Goal: Download file/media

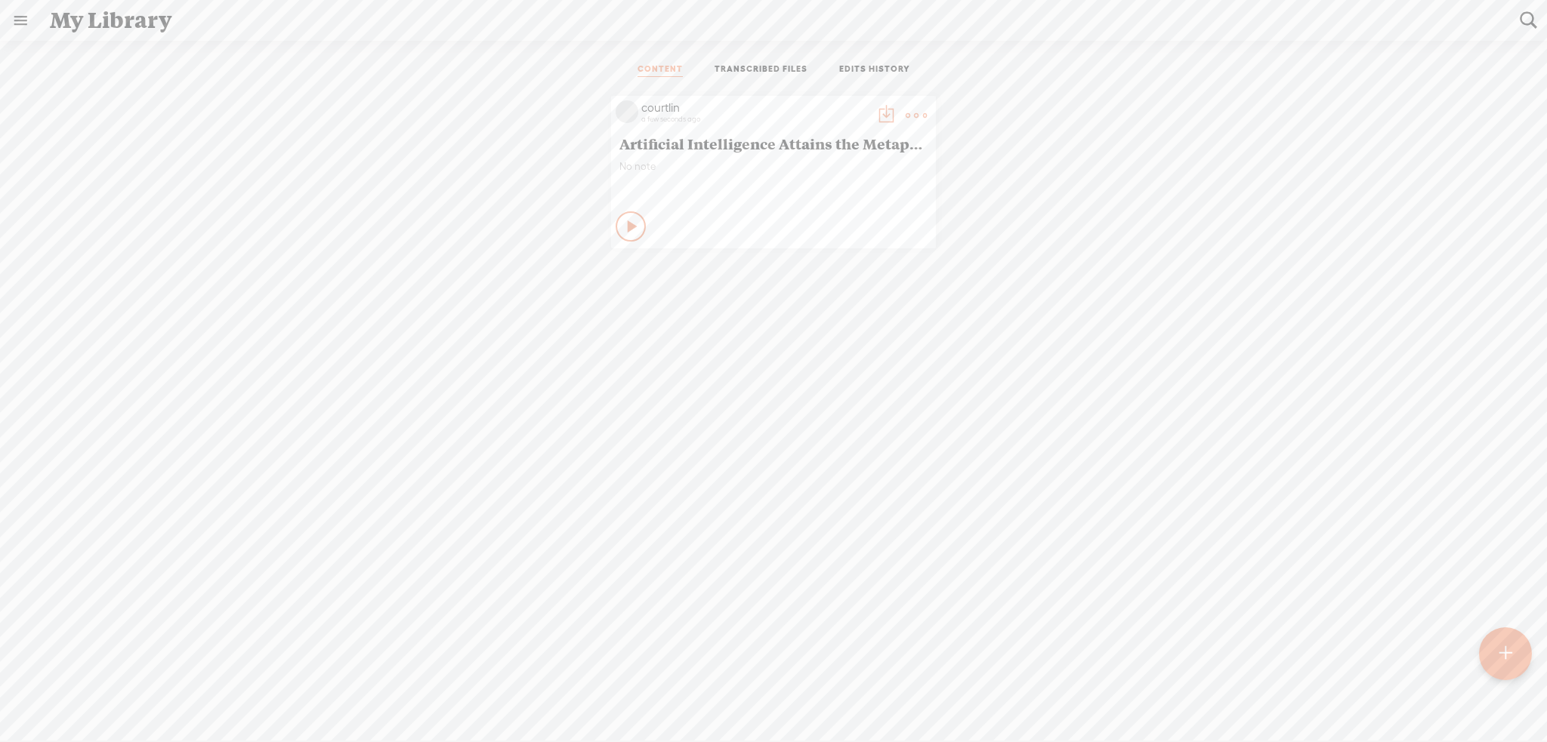
click at [912, 116] on t at bounding box center [915, 115] width 21 height 21
click at [867, 271] on link "Rendering Video..." at bounding box center [838, 269] width 151 height 35
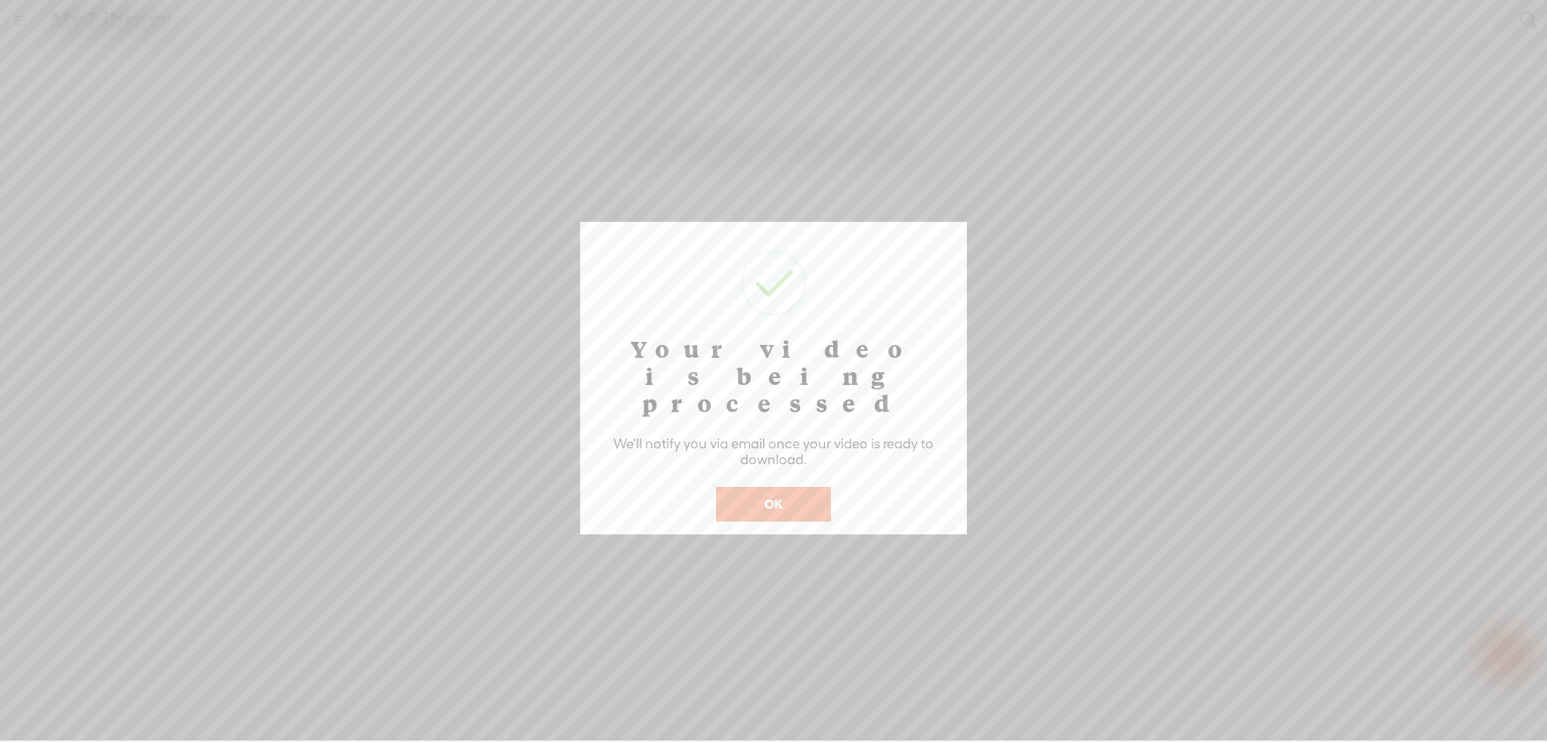
click at [810, 487] on button "OK" at bounding box center [773, 504] width 115 height 35
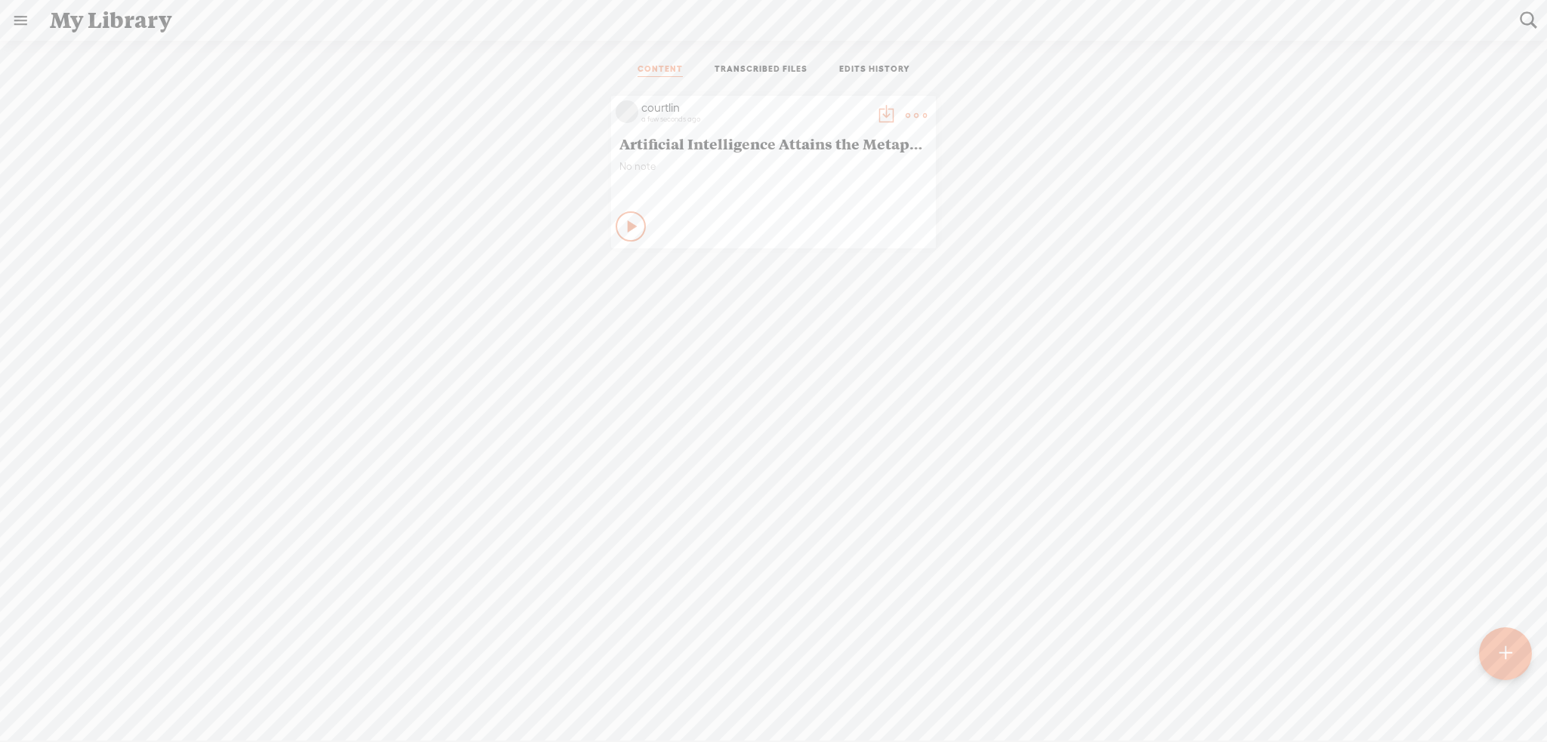
click at [776, 68] on link "TRANSCRIBED FILES" at bounding box center [760, 70] width 93 height 14
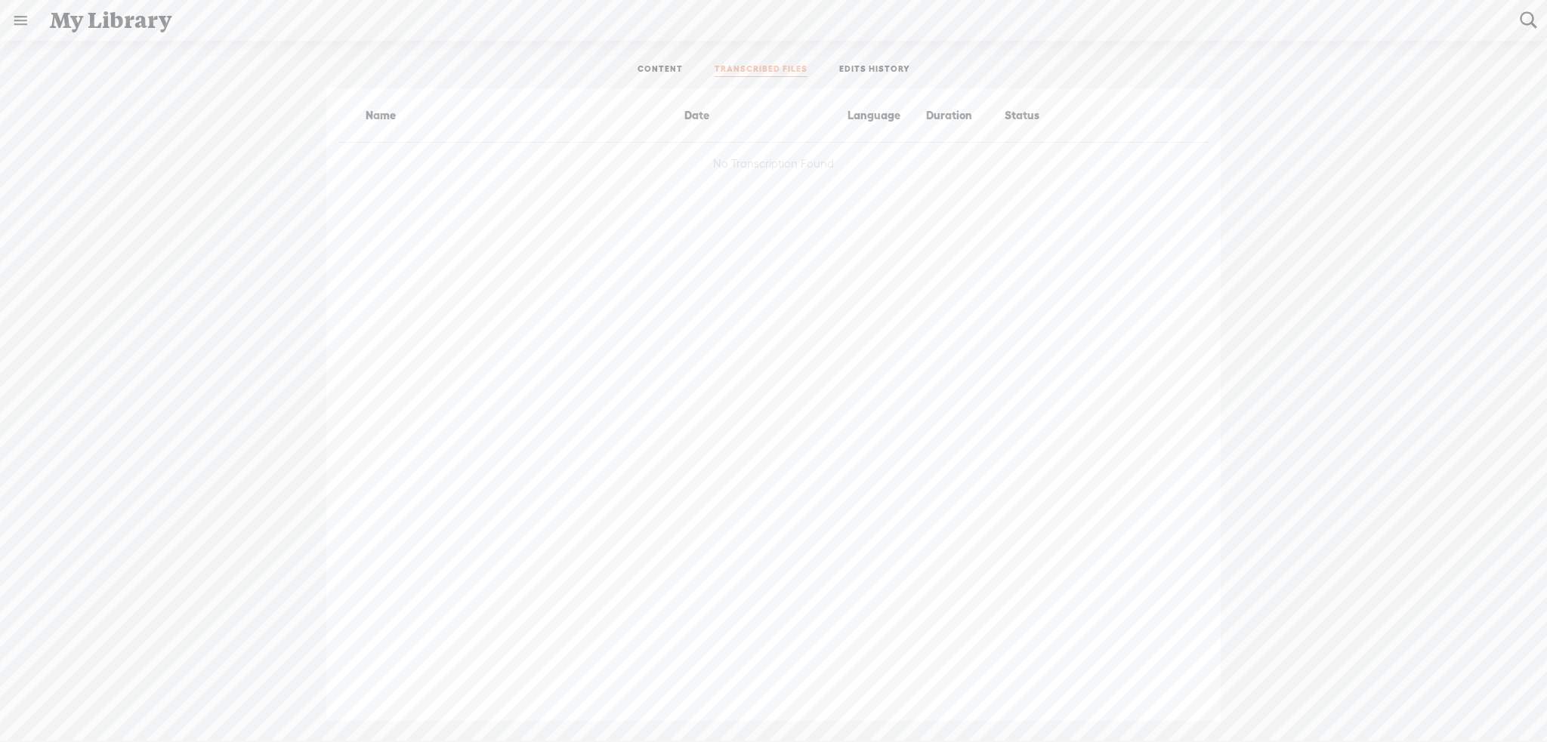
click at [882, 69] on link "EDITS HISTORY" at bounding box center [874, 70] width 71 height 14
click at [782, 64] on link "TRANSCRIBED FILES" at bounding box center [760, 70] width 93 height 14
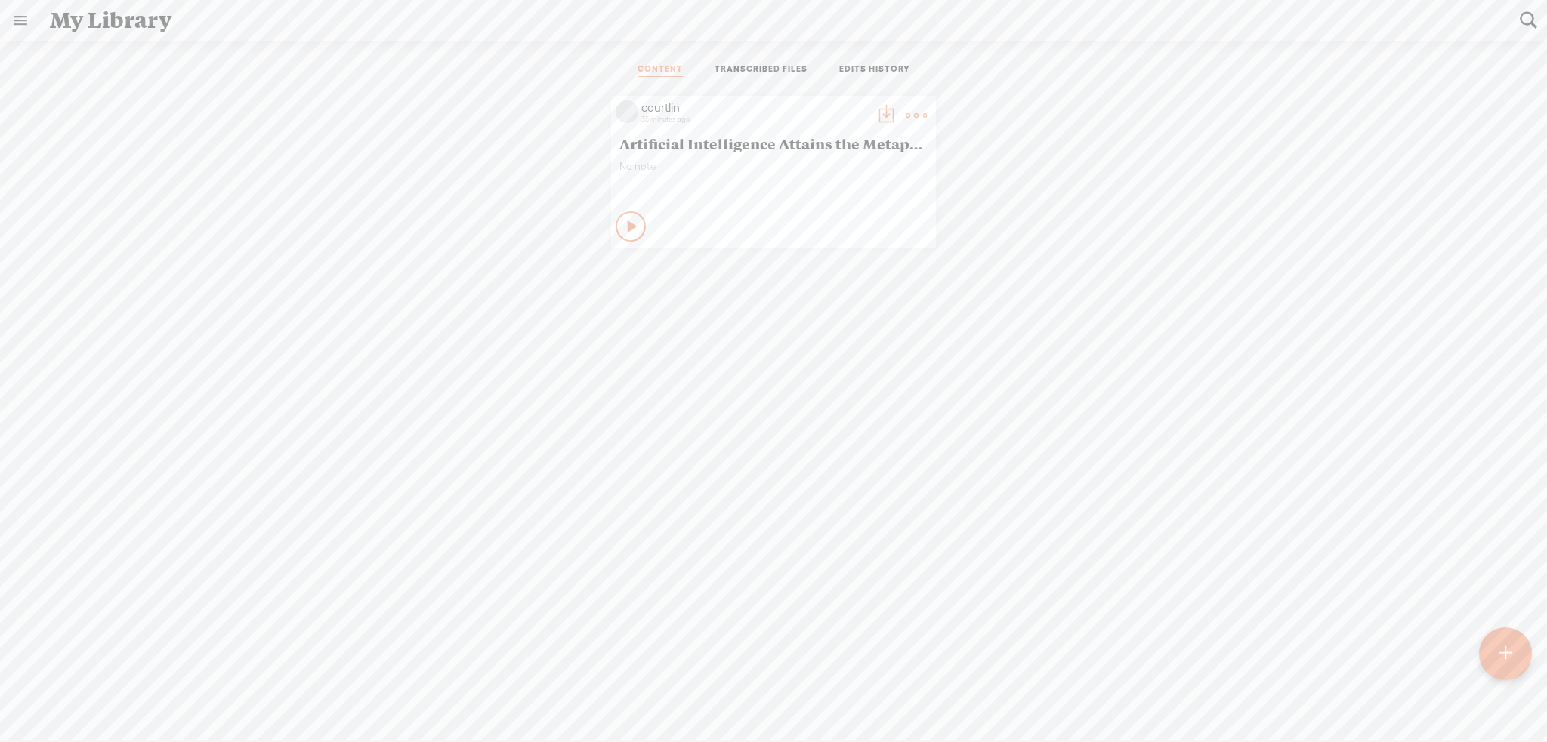
click at [755, 61] on ul "CONTENT TRANSCRIBED FILES EDITS HISTORY" at bounding box center [773, 70] width 400 height 36
click at [755, 70] on link "TRANSCRIBED FILES" at bounding box center [760, 70] width 93 height 14
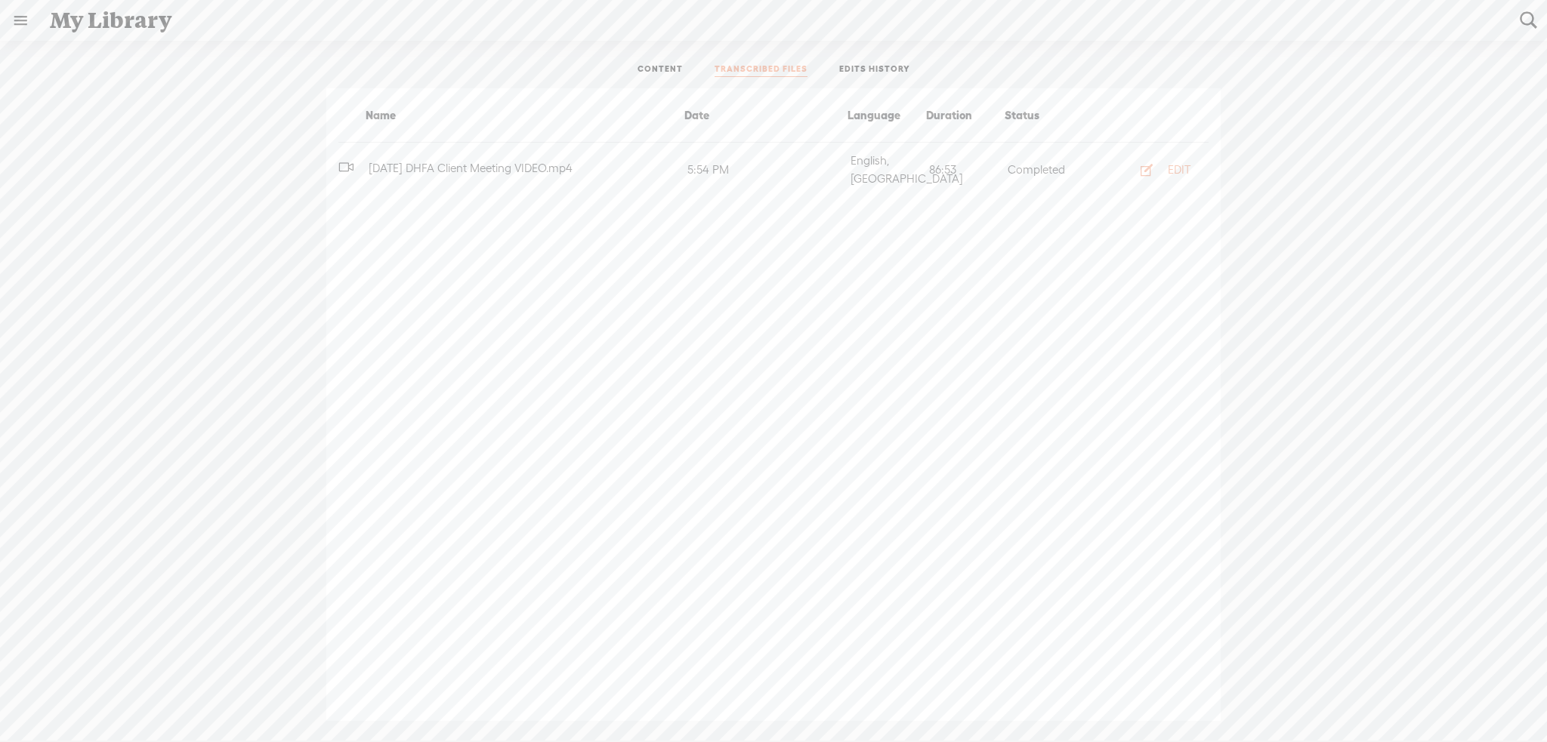
click at [865, 67] on link "EDITS HISTORY" at bounding box center [874, 70] width 71 height 14
click at [674, 68] on link "CONTENT" at bounding box center [659, 70] width 45 height 14
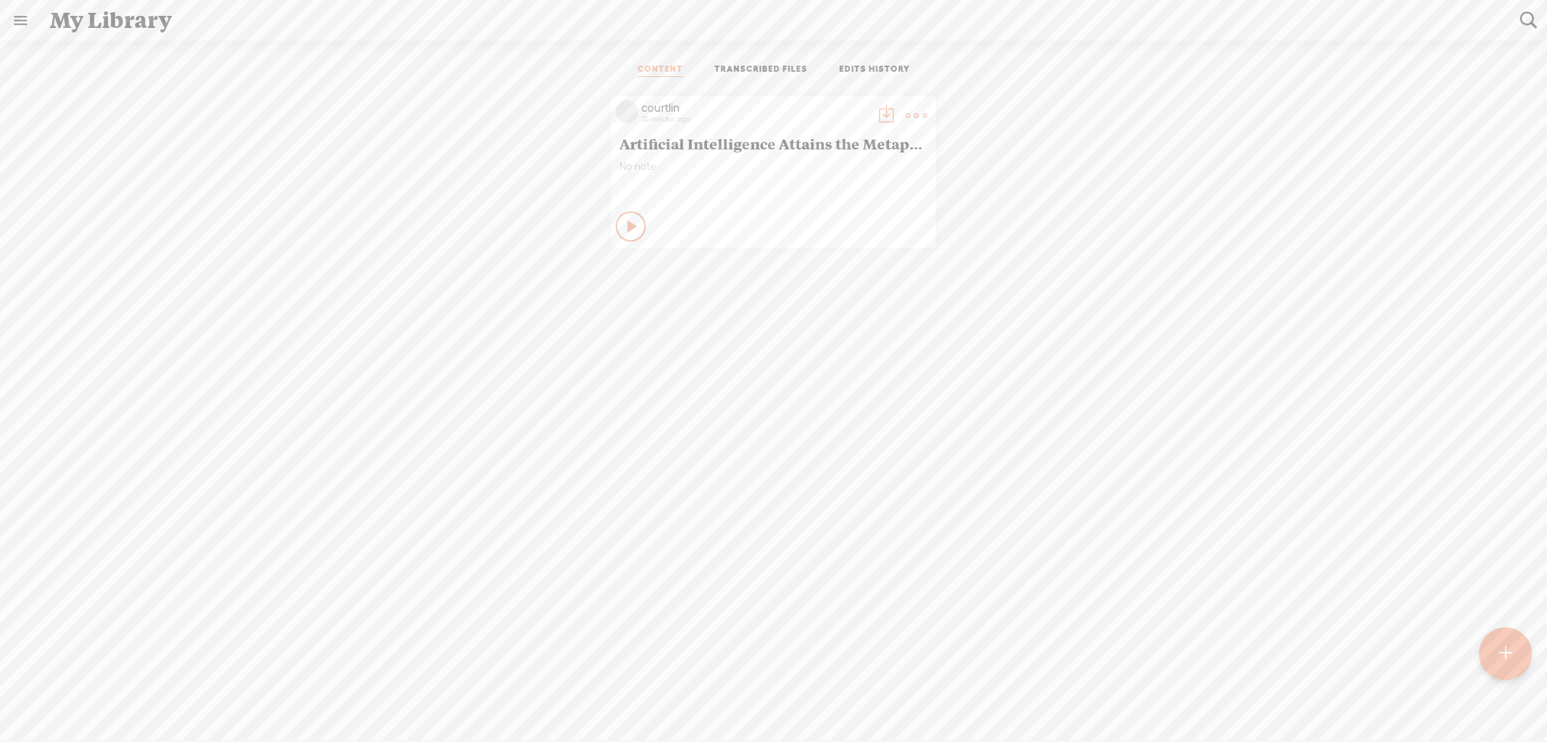
click at [905, 111] on t at bounding box center [915, 115] width 21 height 21
click at [625, 230] on icon at bounding box center [632, 226] width 15 height 15
click at [624, 229] on icon at bounding box center [631, 226] width 15 height 15
click at [905, 108] on t at bounding box center [915, 115] width 21 height 21
click at [870, 267] on link "Download as..." at bounding box center [838, 269] width 151 height 35
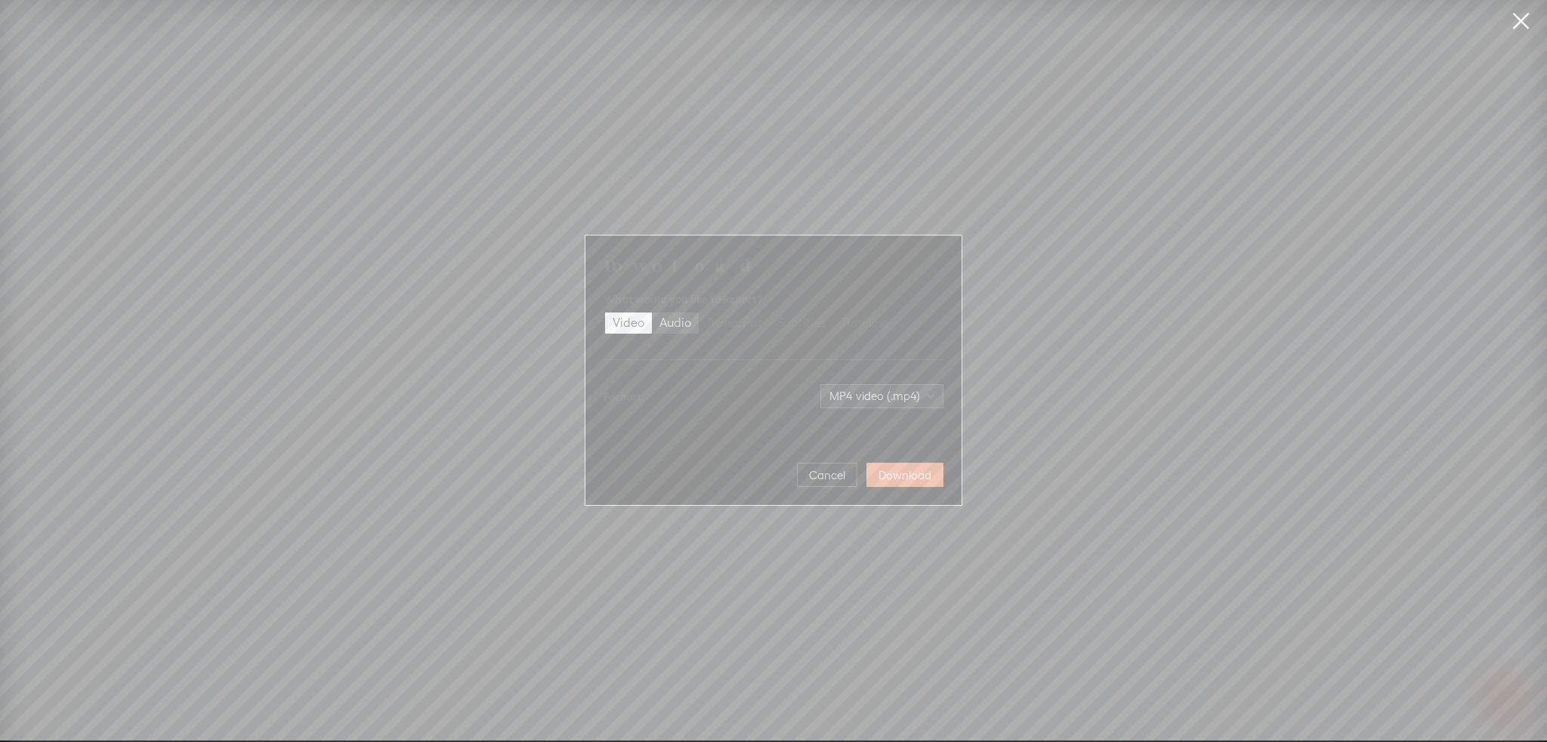
click at [677, 328] on div "Audio" at bounding box center [675, 323] width 32 height 21
click at [652, 313] on input "Audio" at bounding box center [652, 313] width 0 height 0
click at [716, 325] on div "Transcript" at bounding box center [734, 323] width 56 height 21
click at [699, 313] on input "Transcript" at bounding box center [699, 313] width 0 height 0
click at [807, 327] on div "Subtitles" at bounding box center [801, 323] width 48 height 21
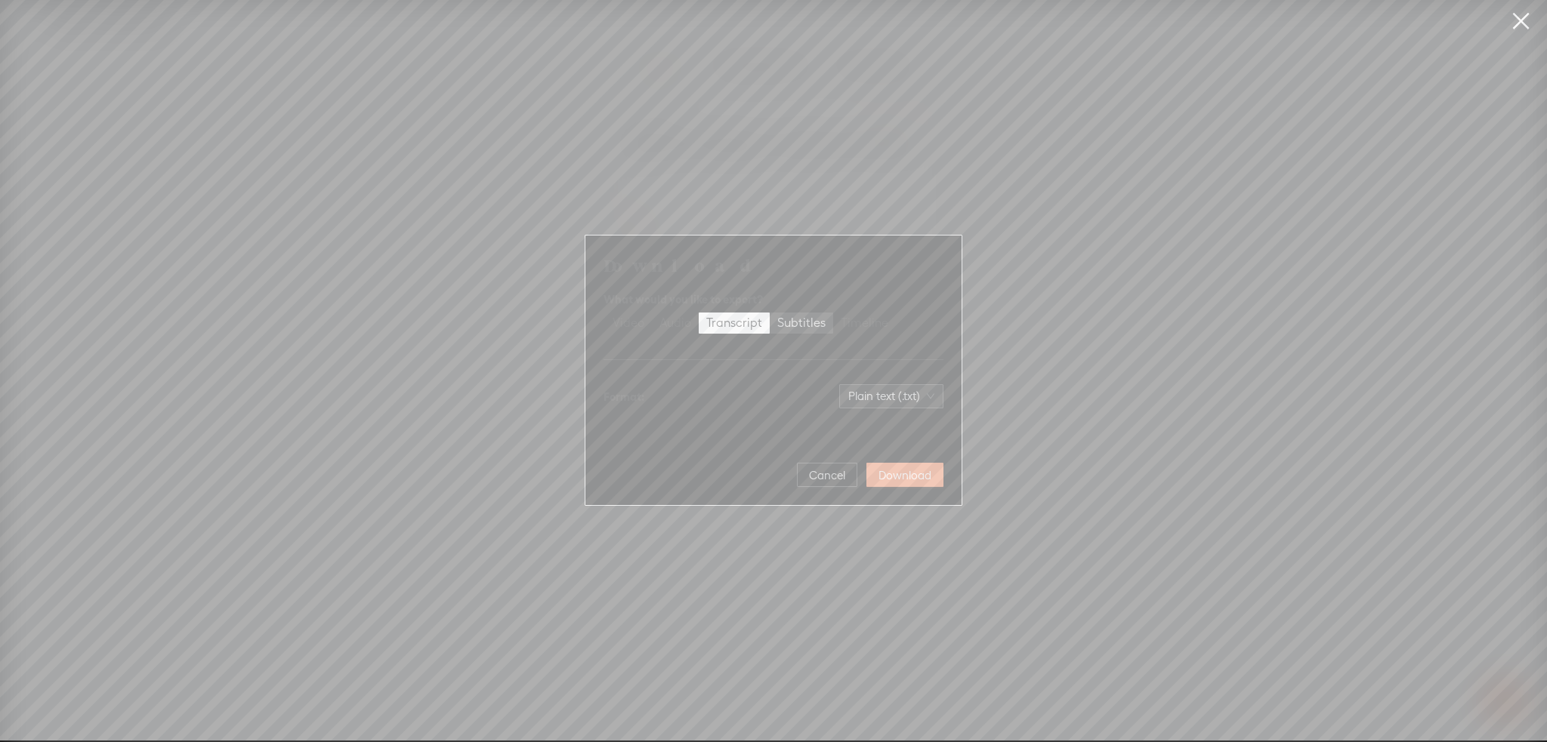
click at [769, 313] on input "Subtitles" at bounding box center [769, 313] width 0 height 0
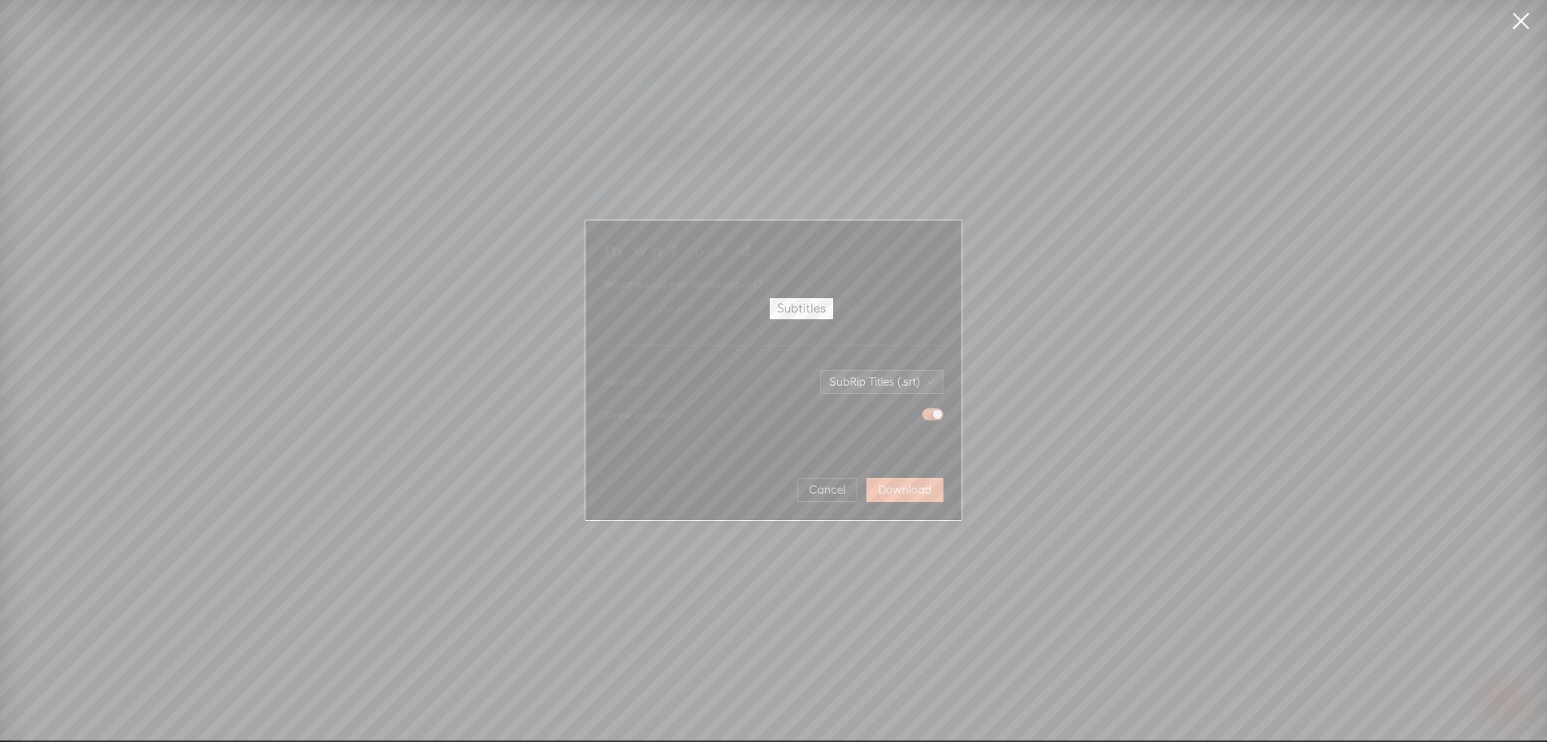
click at [905, 318] on div "Video Audio Transcript Subtitles Timeline" at bounding box center [773, 309] width 340 height 24
click at [878, 311] on div "Timeline" at bounding box center [864, 308] width 48 height 21
click at [833, 298] on input "Timeline" at bounding box center [833, 298] width 0 height 0
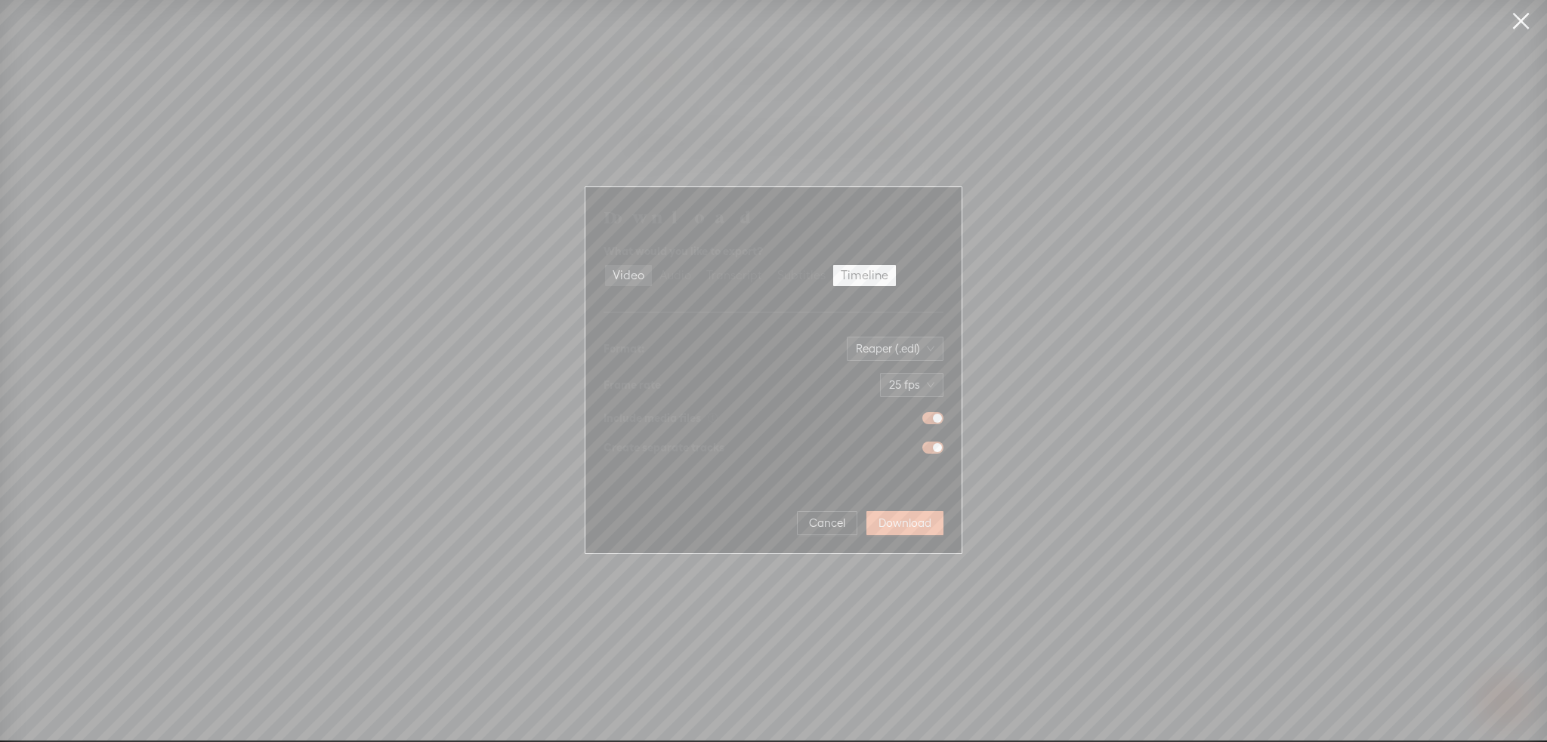
click at [628, 279] on div "Video" at bounding box center [628, 275] width 32 height 21
click at [605, 265] on input "Video" at bounding box center [605, 265] width 0 height 0
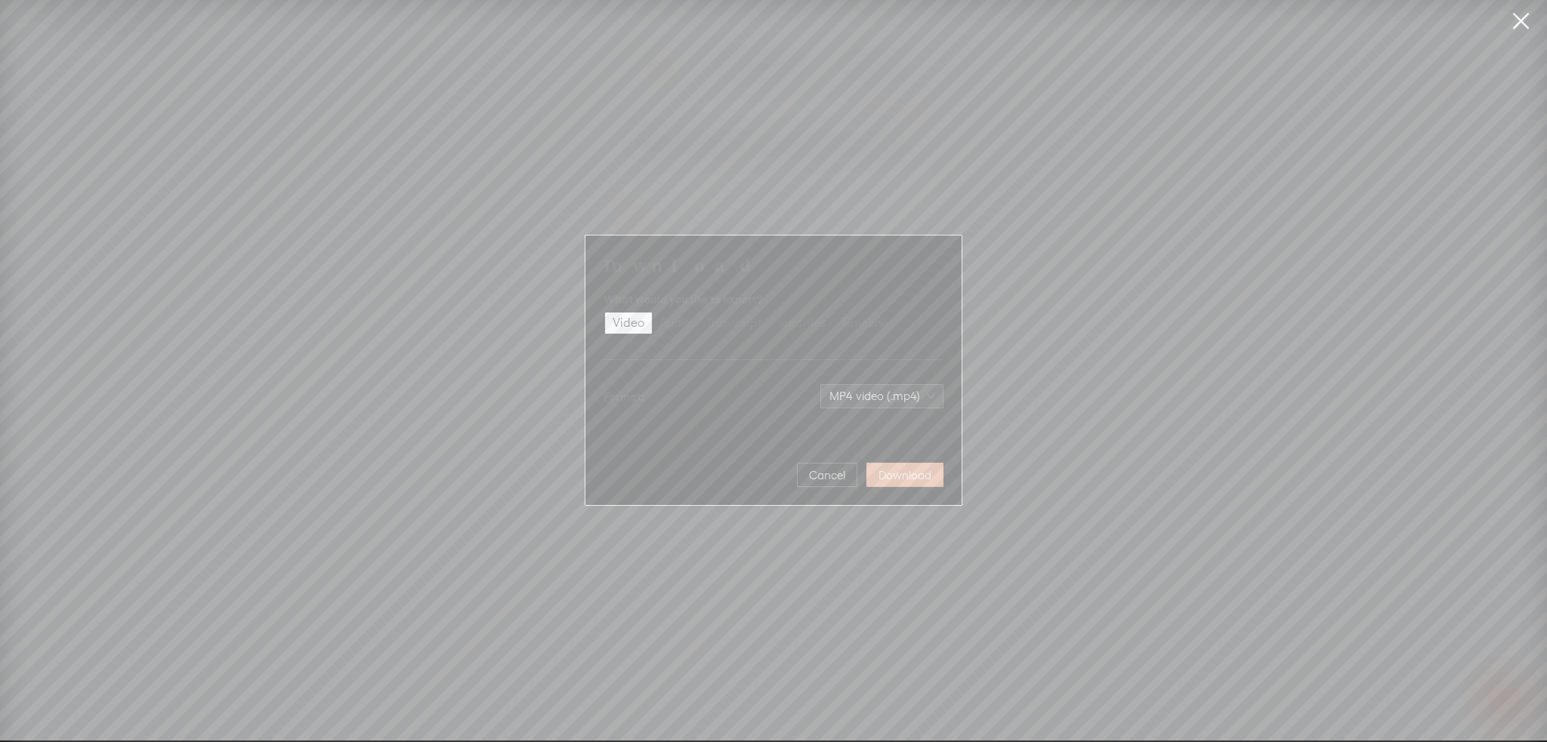
click at [918, 473] on span "Download" at bounding box center [904, 475] width 53 height 15
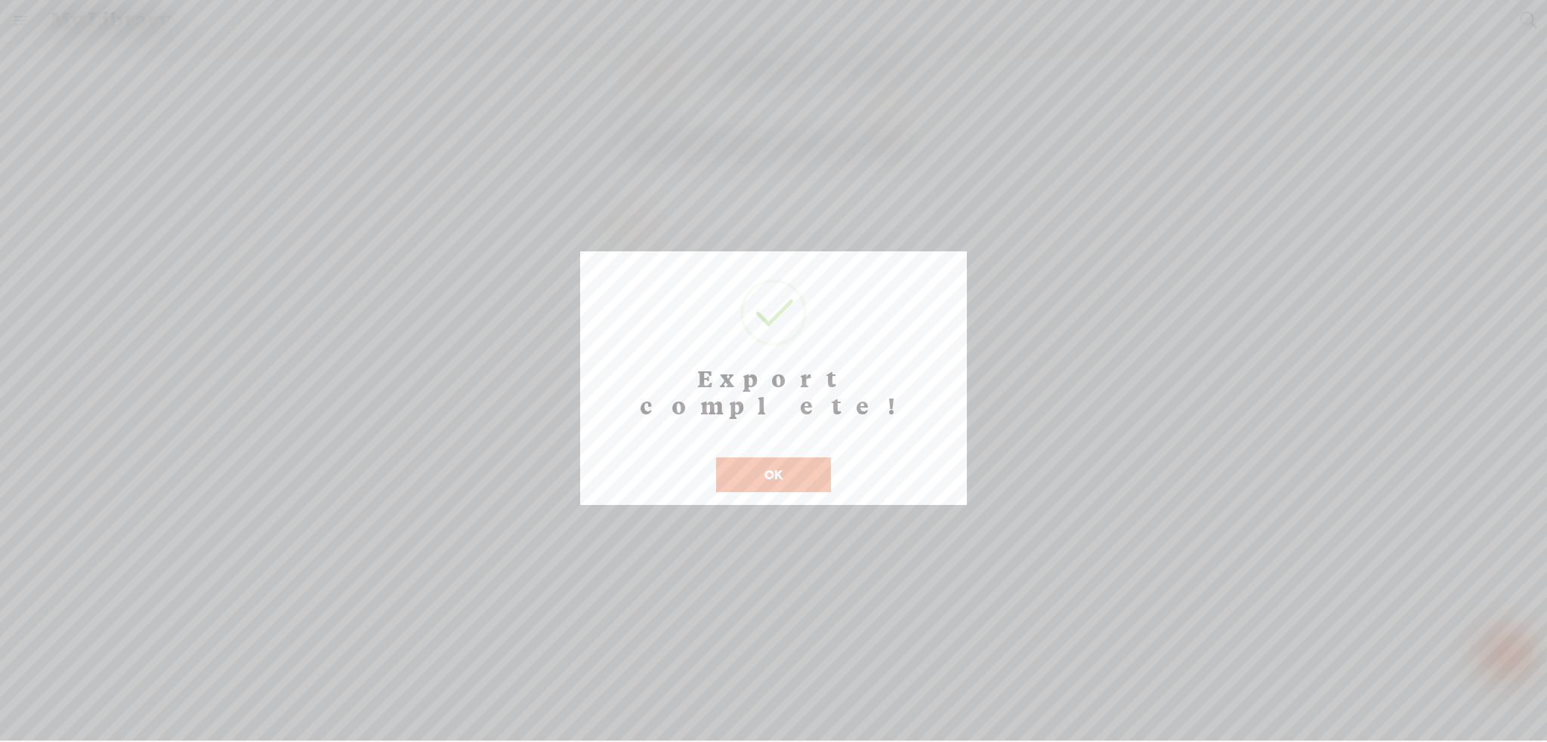
click at [774, 458] on button "OK" at bounding box center [773, 475] width 115 height 35
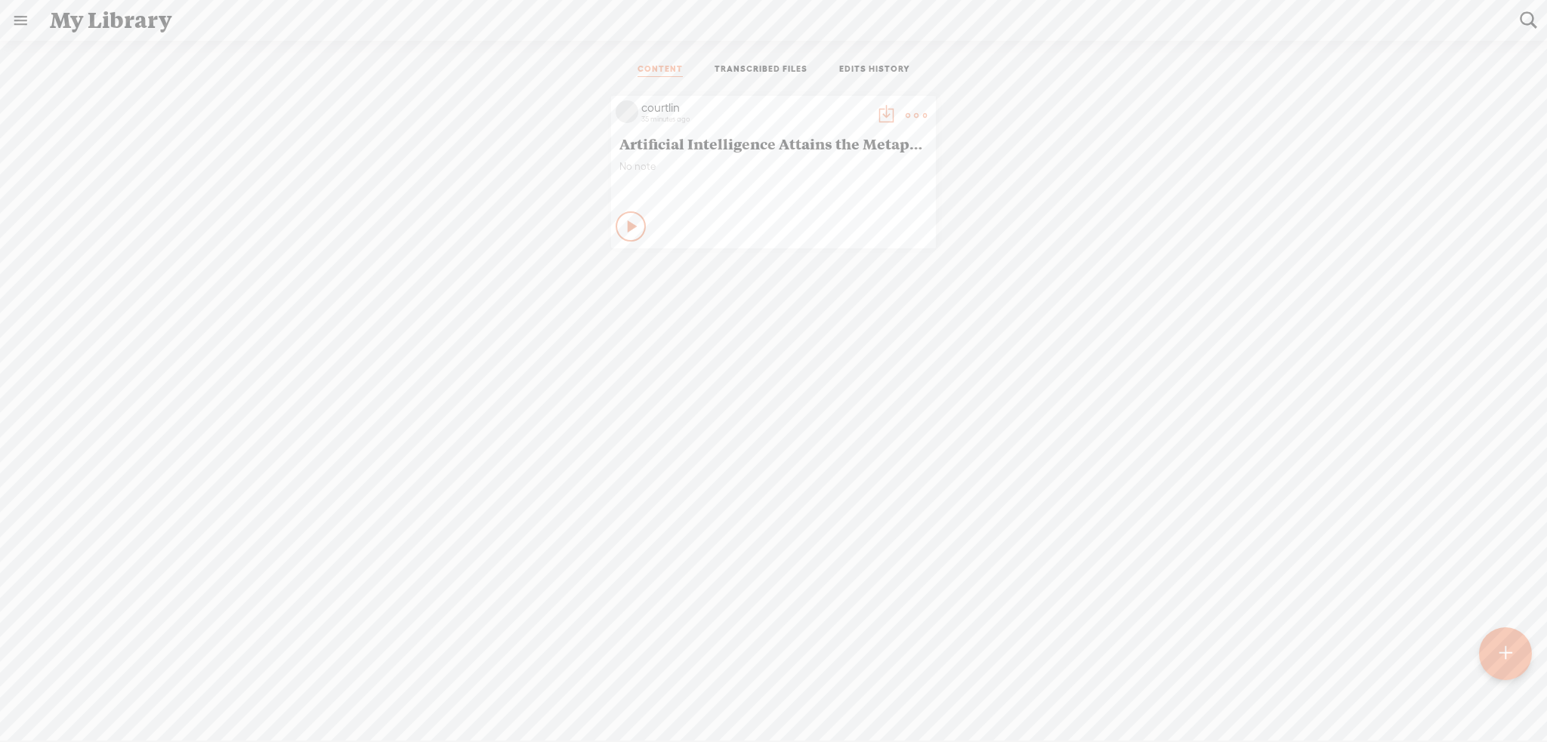
drag, startPoint x: 607, startPoint y: 142, endPoint x: 849, endPoint y: 150, distance: 241.8
click at [849, 150] on div "Artificial Intelligence Attains the Metaphysical" at bounding box center [773, 144] width 316 height 26
click at [25, 26] on link at bounding box center [20, 20] width 39 height 39
click at [67, 705] on div "SETTINGS" at bounding box center [99, 706] width 177 height 45
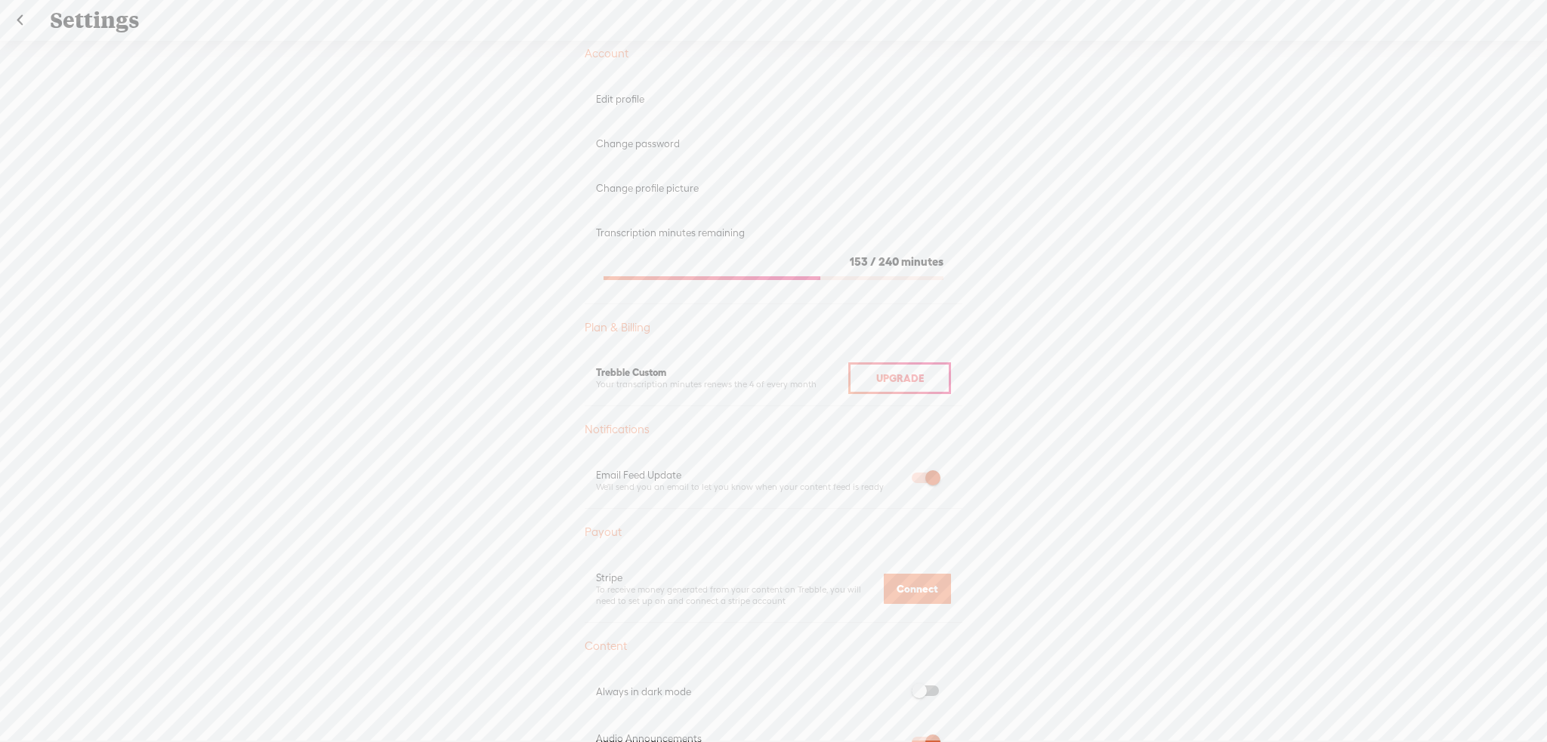
scroll to position [151, 0]
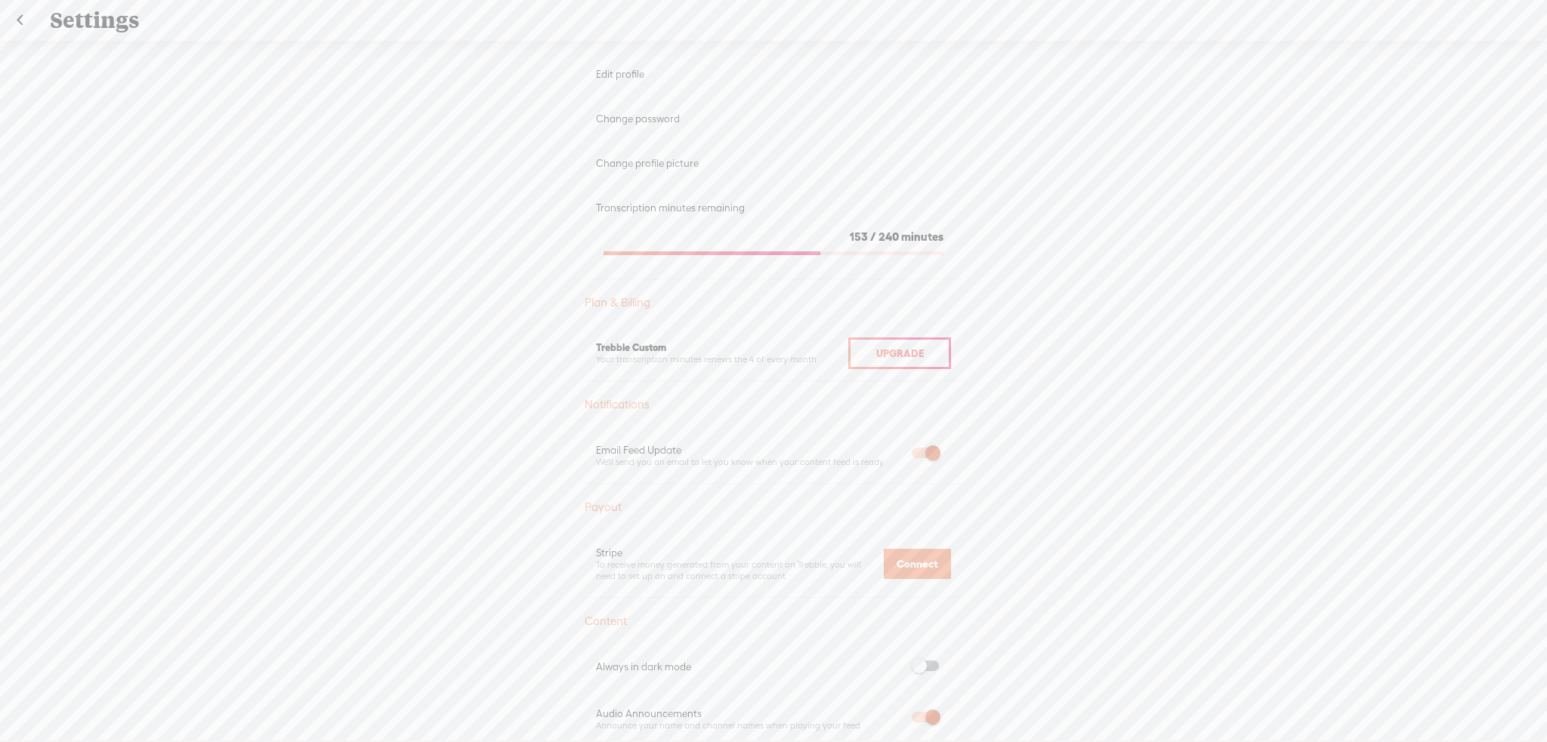
click at [918, 349] on div "Upgrade" at bounding box center [899, 354] width 103 height 32
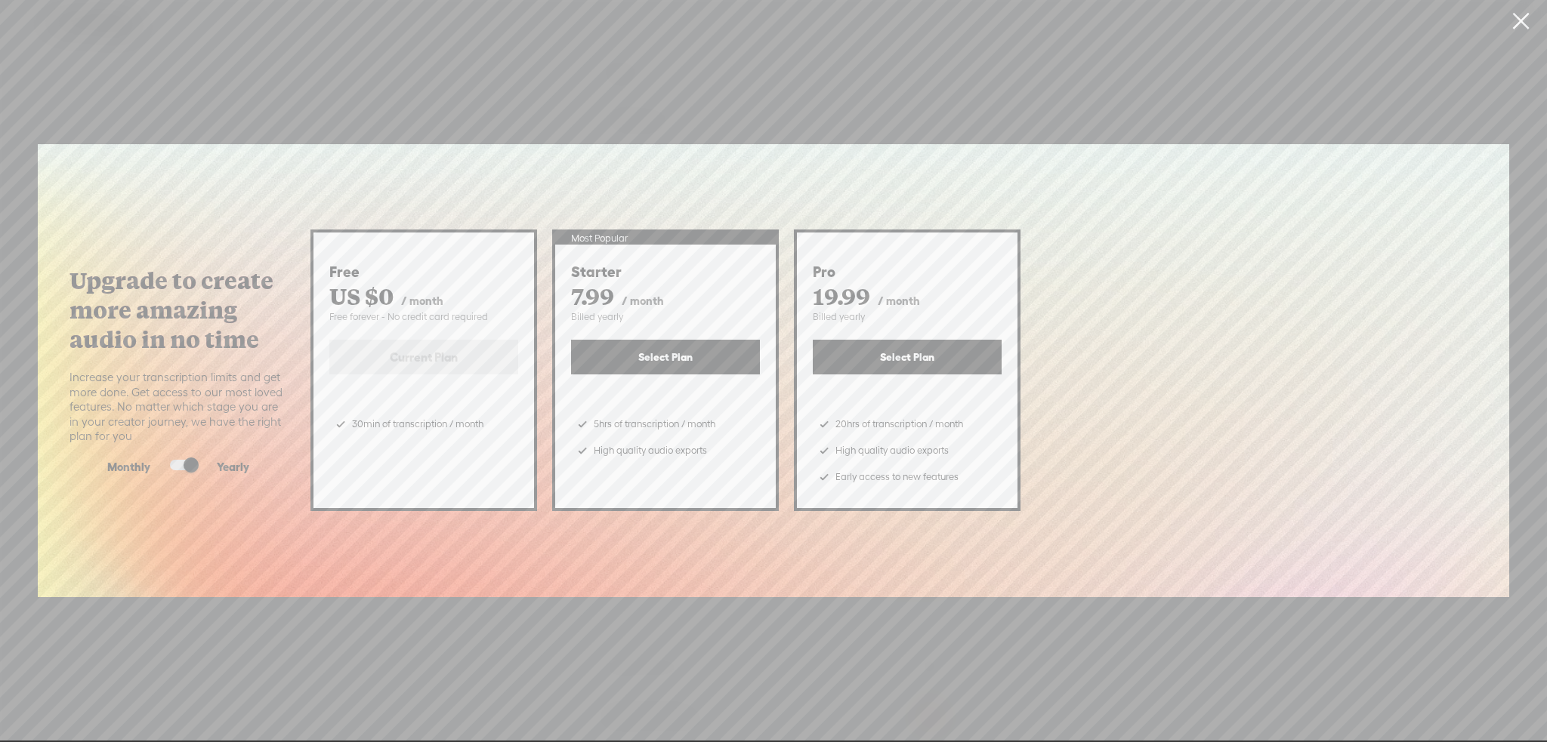
click at [1525, 24] on link at bounding box center [1520, 21] width 38 height 42
